Goal: Information Seeking & Learning: Learn about a topic

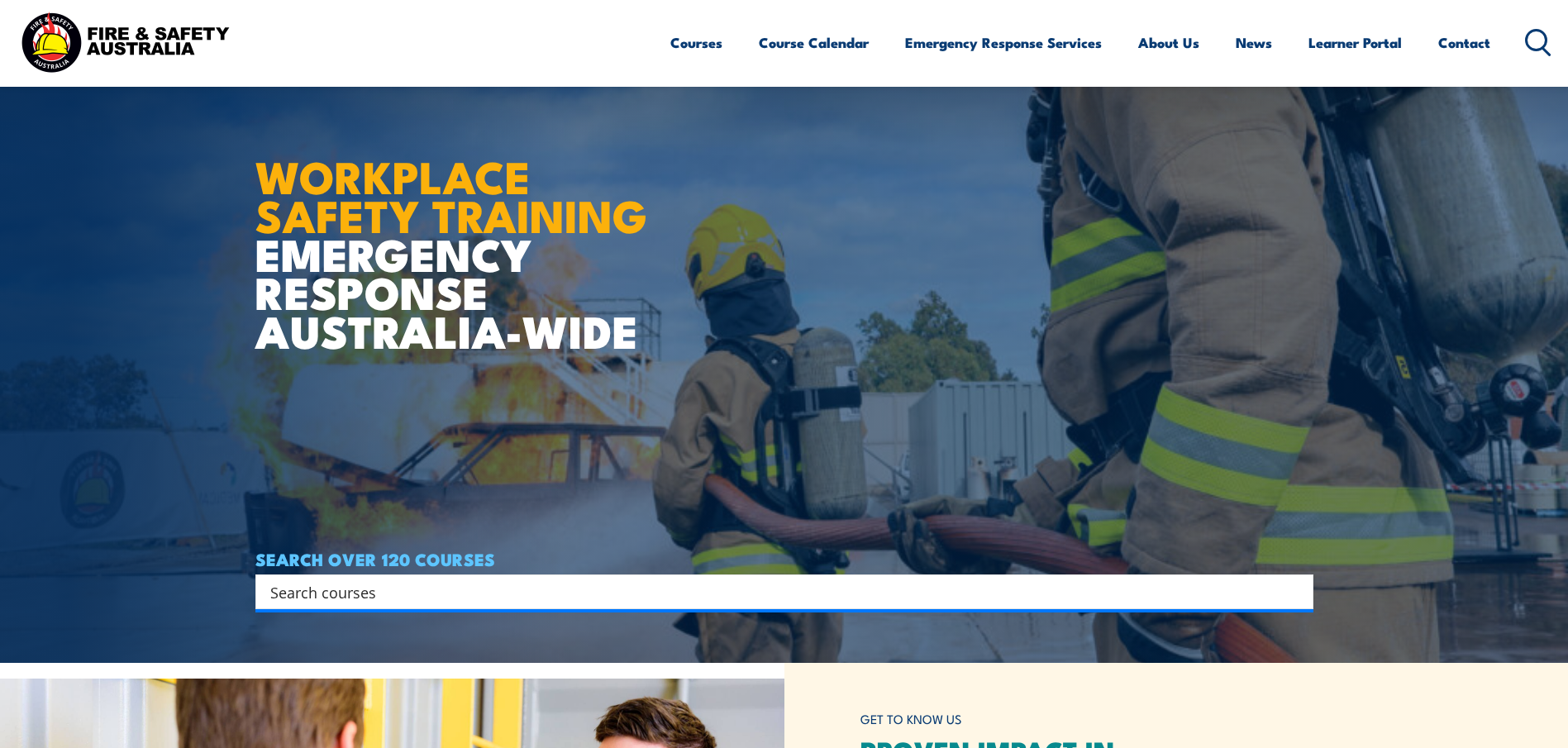
scroll to position [166, 0]
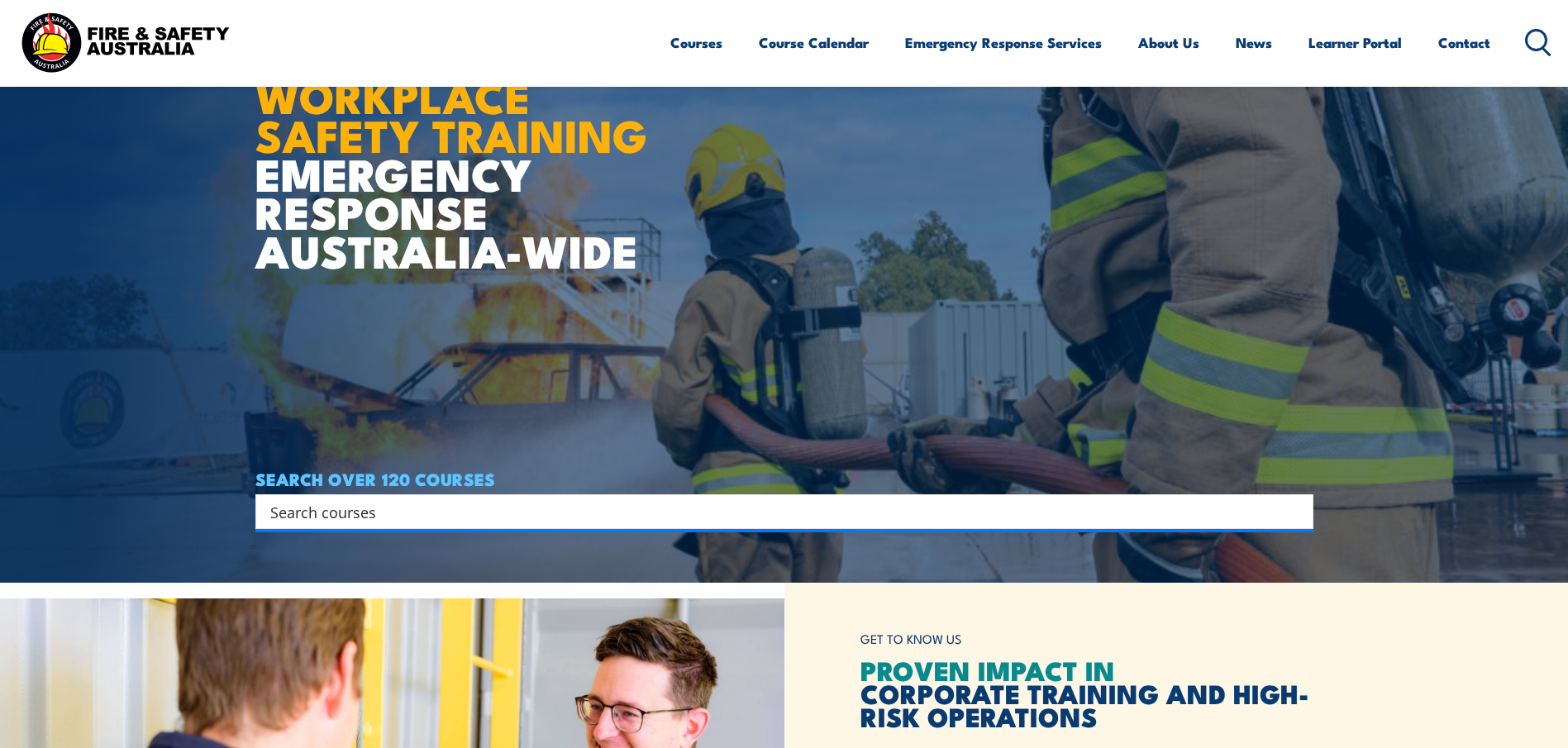
click at [320, 524] on input "Search input" at bounding box center [774, 511] width 1007 height 24
type input "hsr"
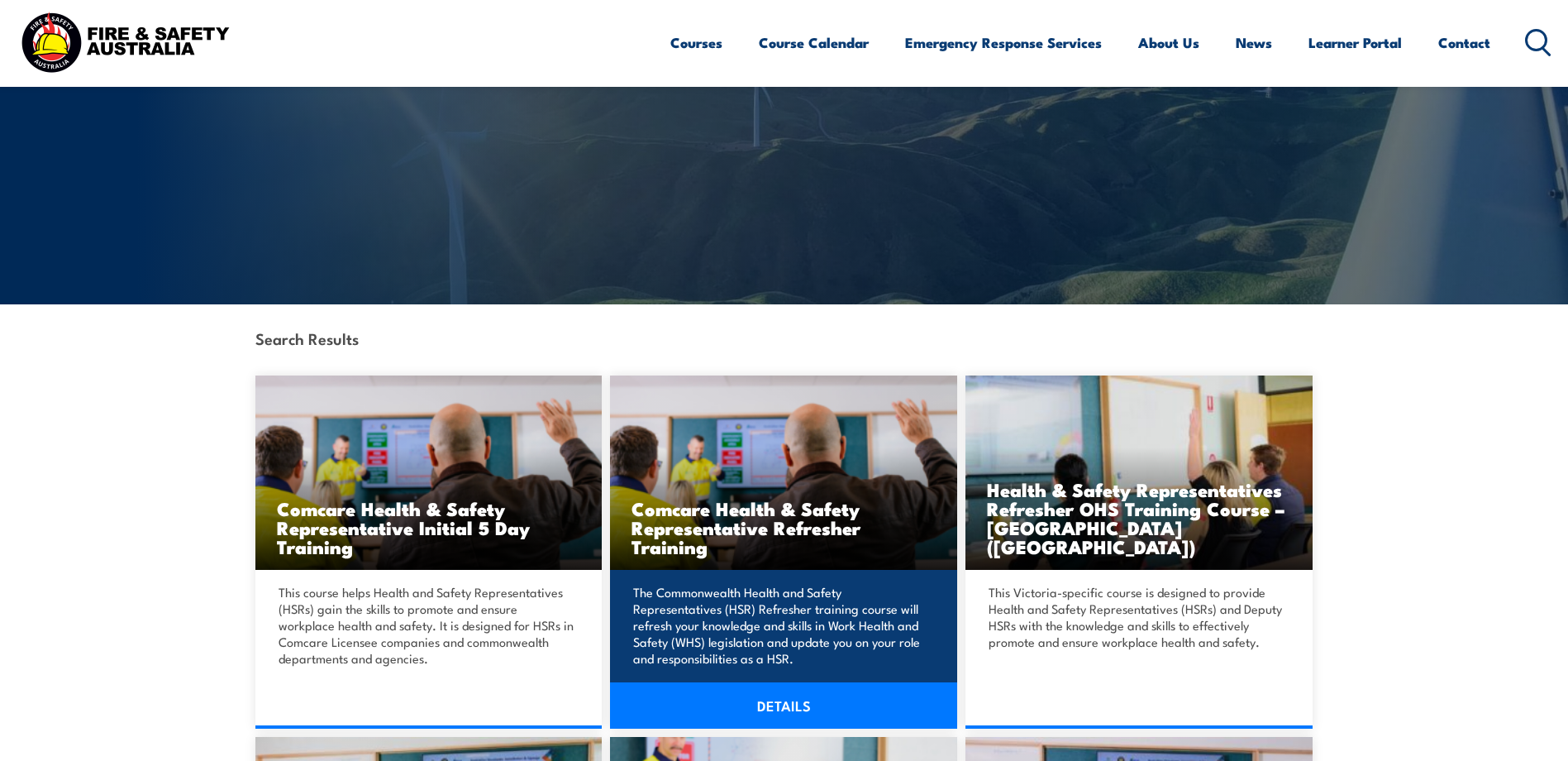
scroll to position [166, 0]
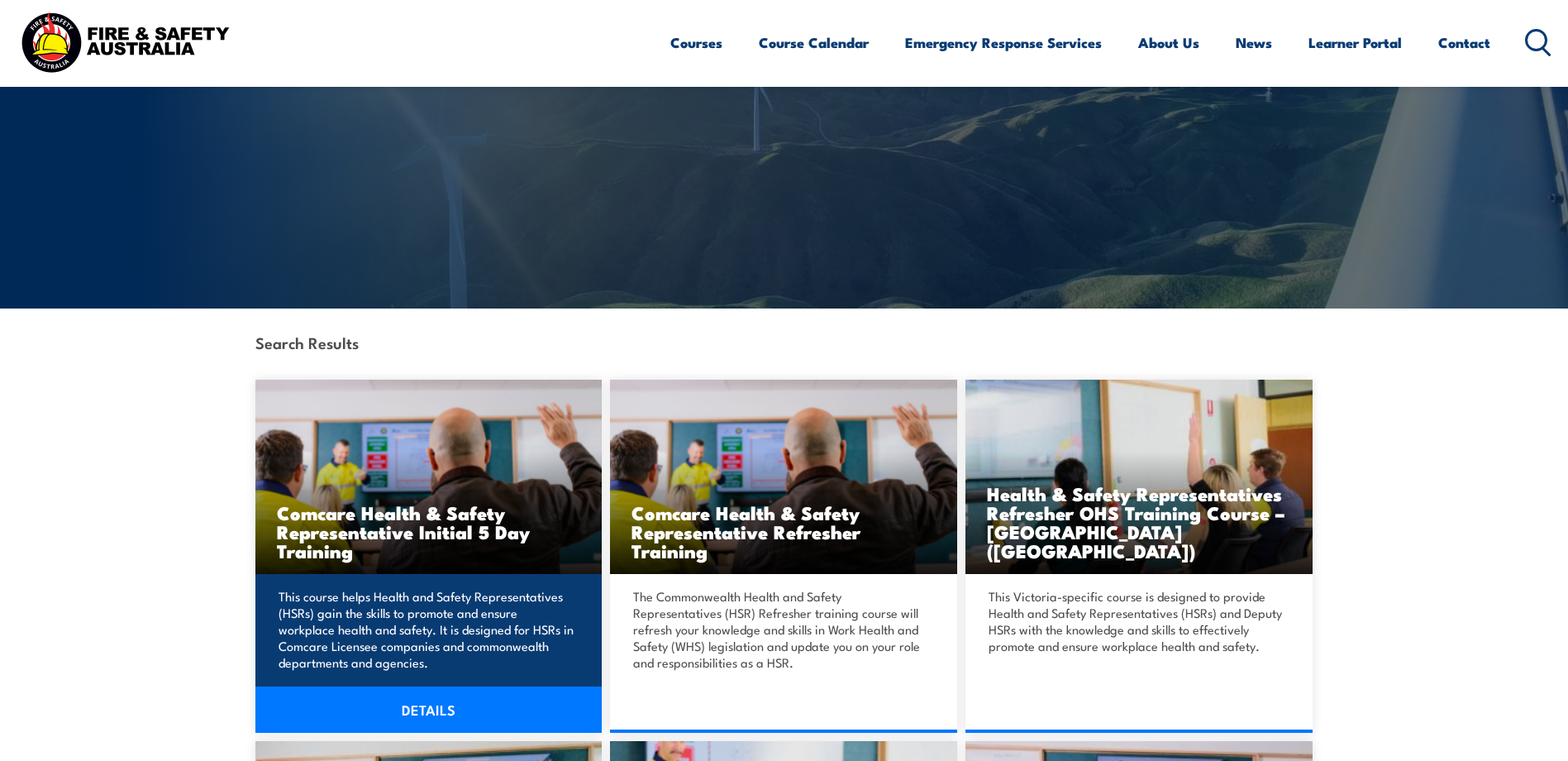
click at [401, 717] on link "DETAILS" at bounding box center [429, 709] width 347 height 47
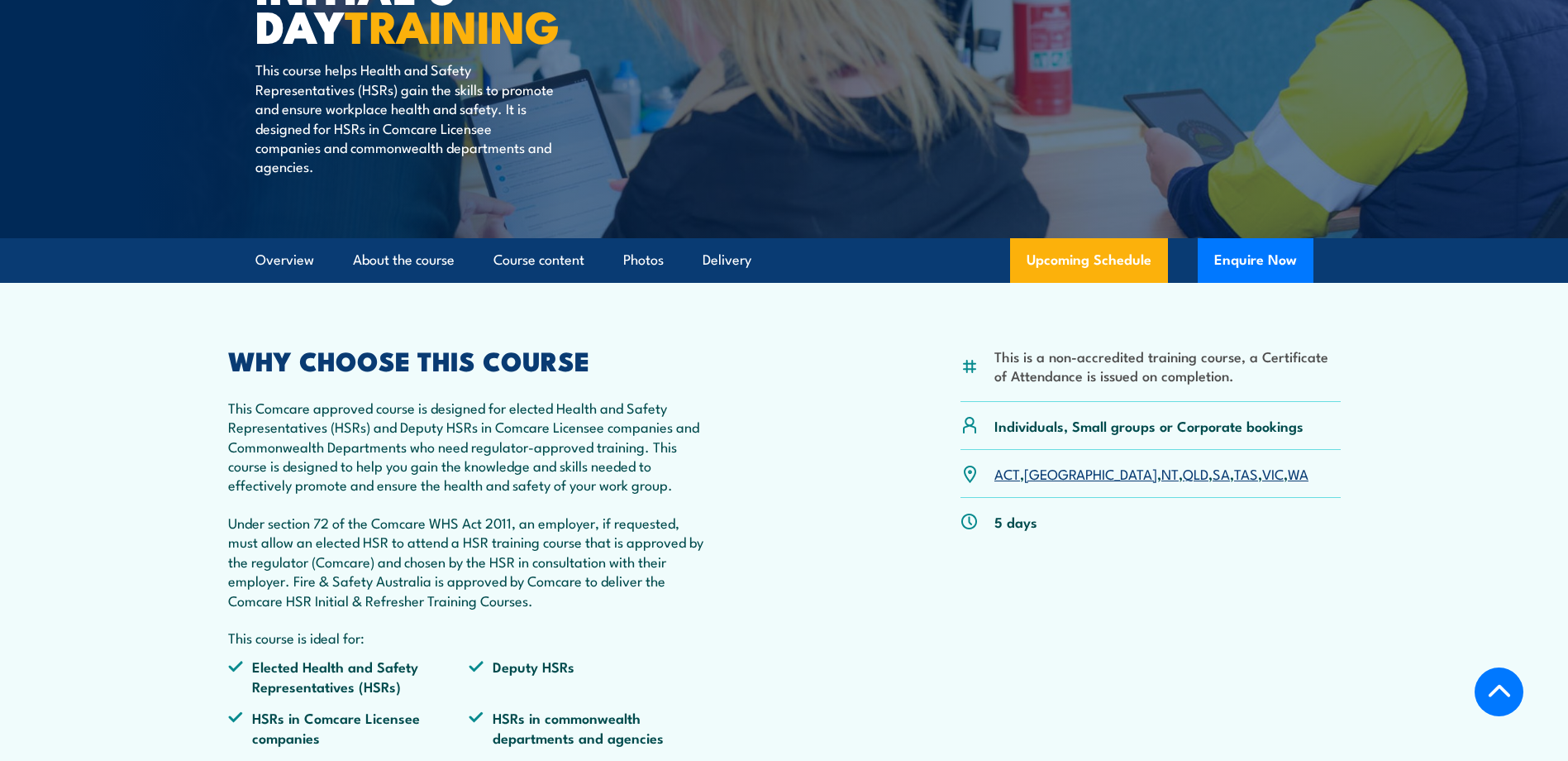
click at [1183, 473] on link "QLD" at bounding box center [1196, 473] width 25 height 19
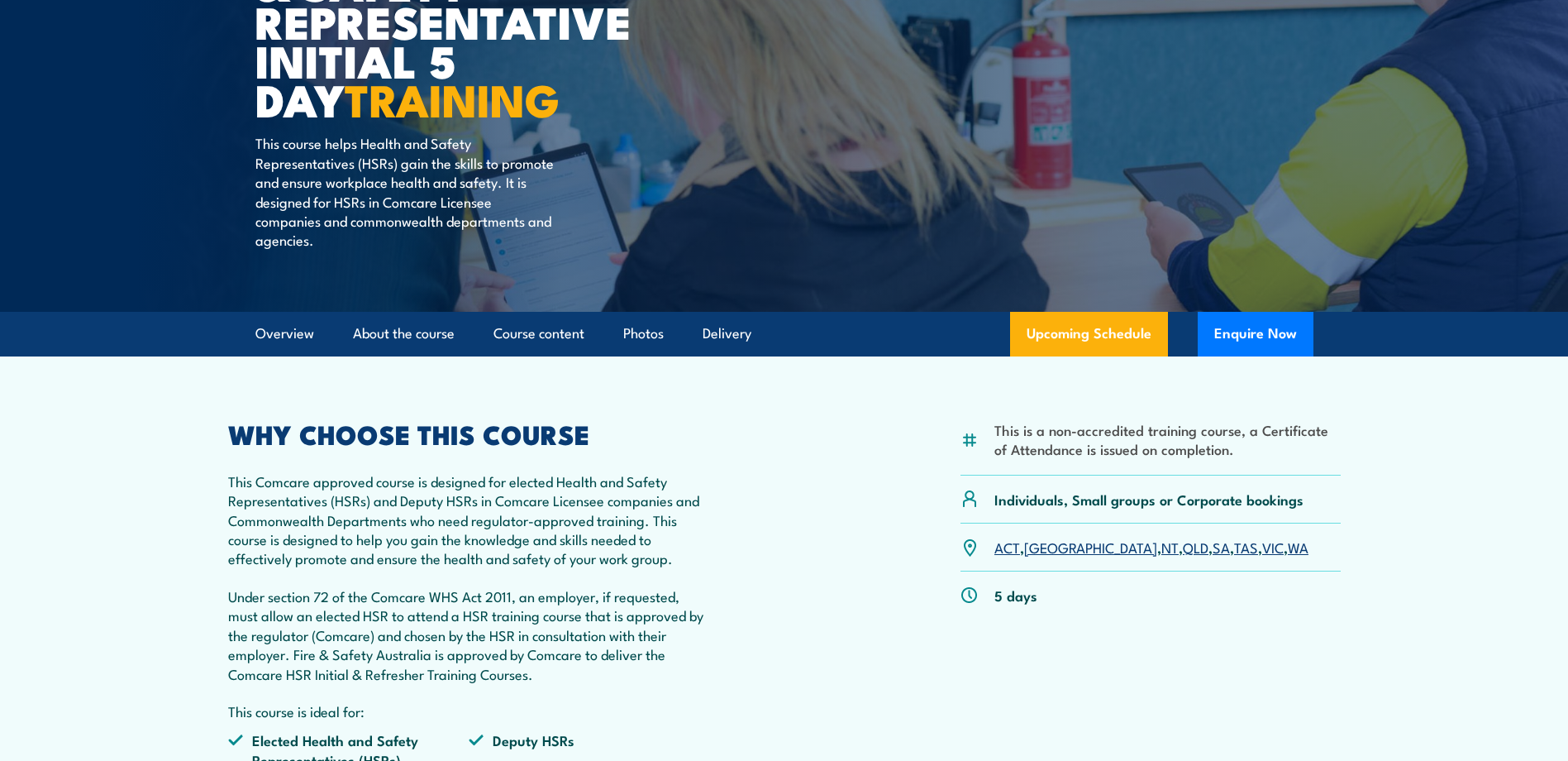
scroll to position [248, 0]
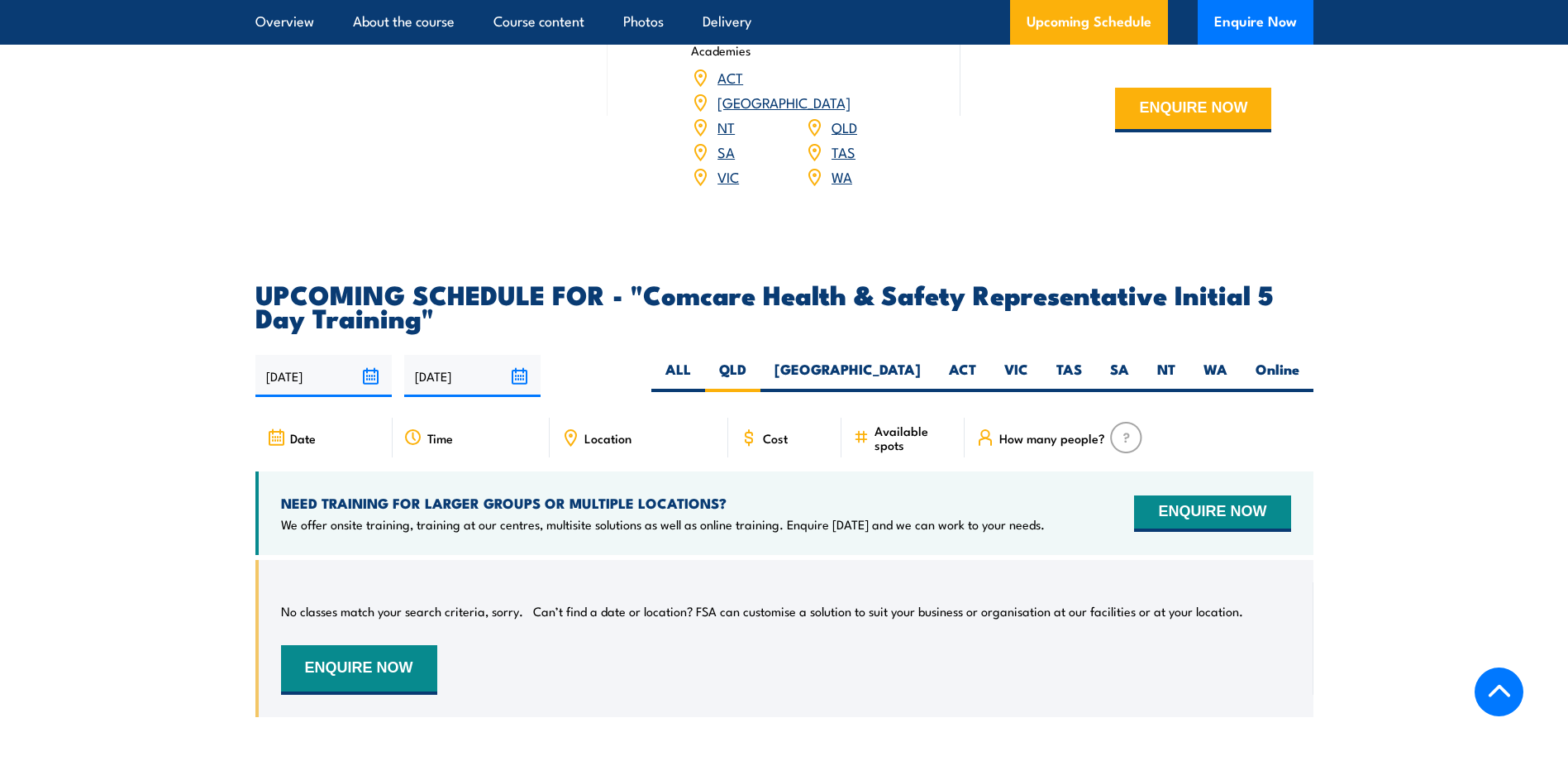
scroll to position [2413, 0]
